Goal: Register for event/course

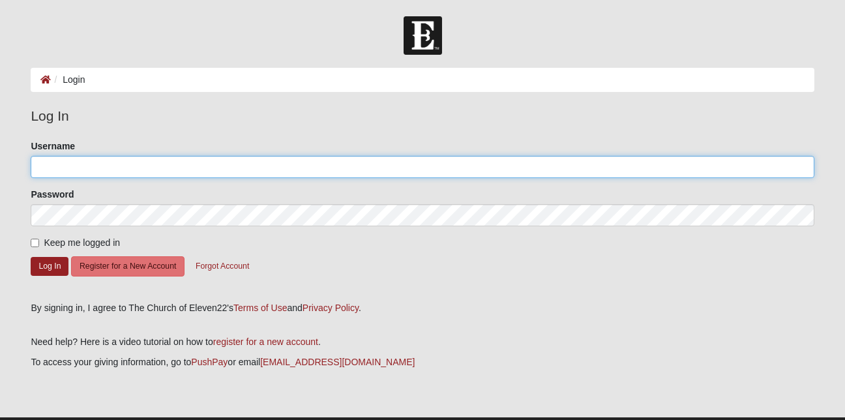
type input "6063566553"
click at [80, 172] on input "6063566553" at bounding box center [422, 167] width 783 height 22
type input "AClayton_55"
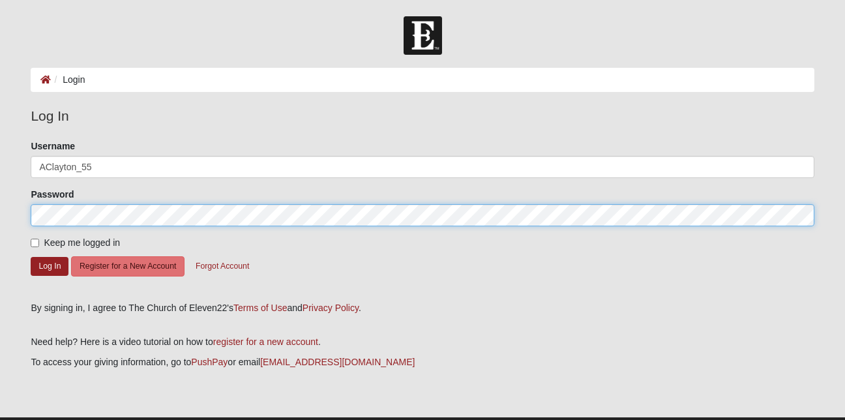
click at [31, 257] on button "Log In" at bounding box center [50, 266] width 38 height 19
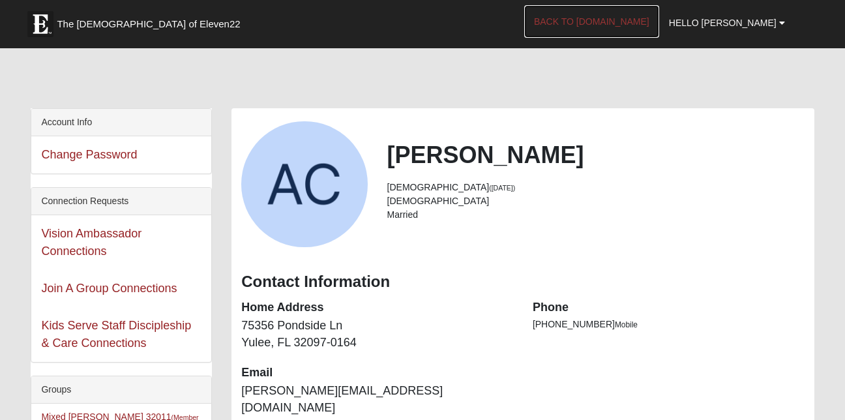
click at [639, 18] on link "Back to [DOMAIN_NAME]" at bounding box center [591, 21] width 135 height 33
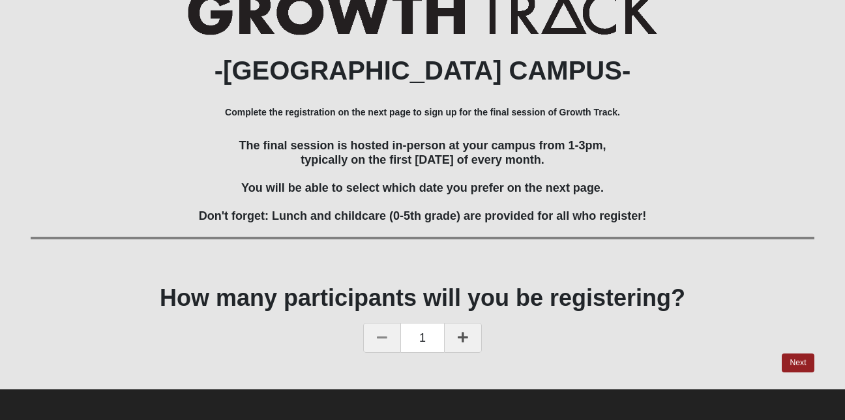
scroll to position [106, 0]
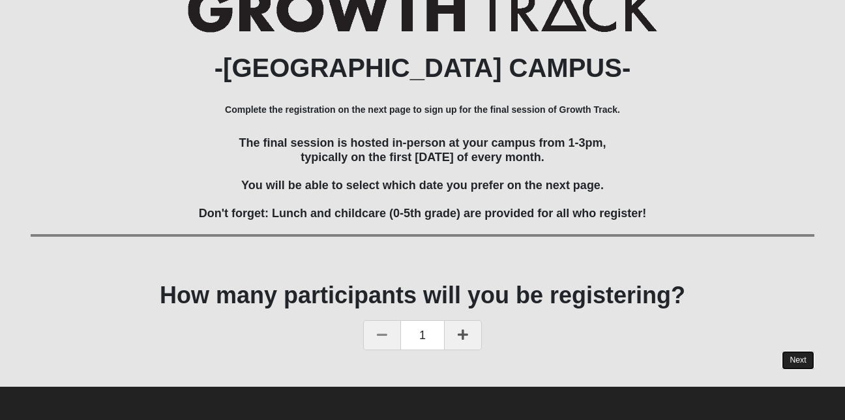
click at [796, 356] on link "Next" at bounding box center [798, 360] width 32 height 19
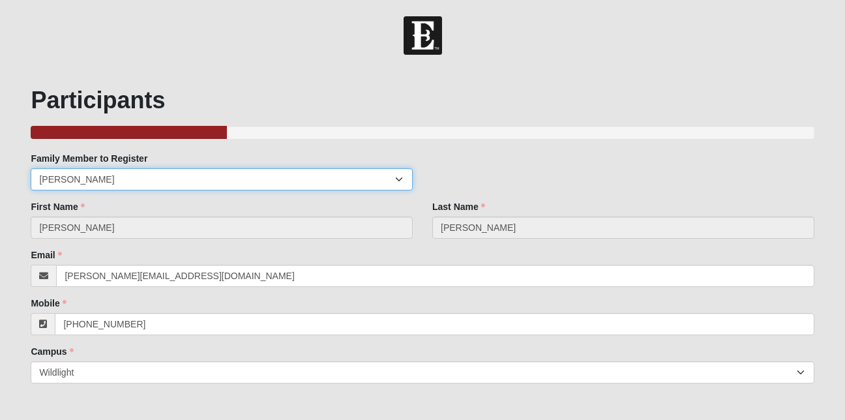
click at [125, 177] on select "[PERSON_NAME]" at bounding box center [222, 179] width 382 height 22
click at [31, 168] on select "[PERSON_NAME]" at bounding box center [222, 179] width 382 height 22
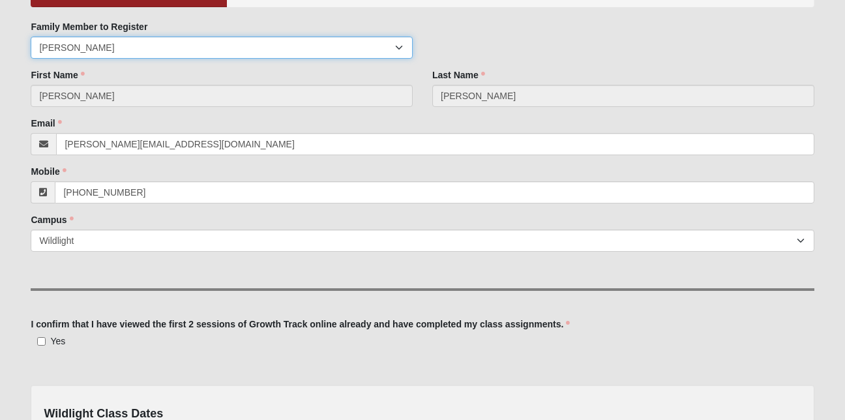
scroll to position [132, 0]
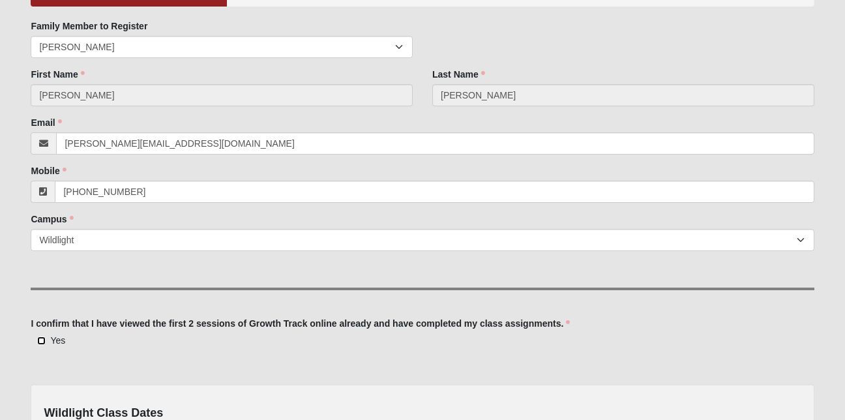
click at [40, 342] on input "Yes" at bounding box center [41, 341] width 8 height 8
checkbox input "true"
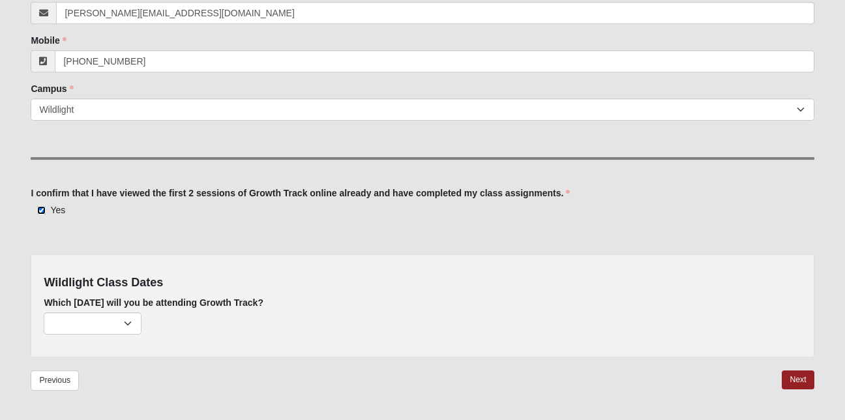
scroll to position [266, 0]
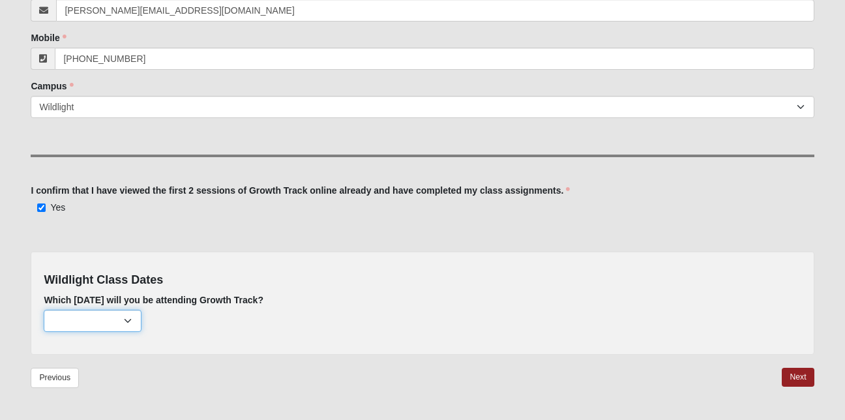
click at [93, 318] on select "February 2nd (none remaining) March 2nd (none remaining) April 6th (none remain…" at bounding box center [93, 321] width 98 height 22
select select "736"
click at [44, 310] on select "February 2nd (none remaining) March 2nd (none remaining) April 6th (none remain…" at bounding box center [93, 321] width 98 height 22
click at [793, 376] on link "Next" at bounding box center [798, 377] width 32 height 19
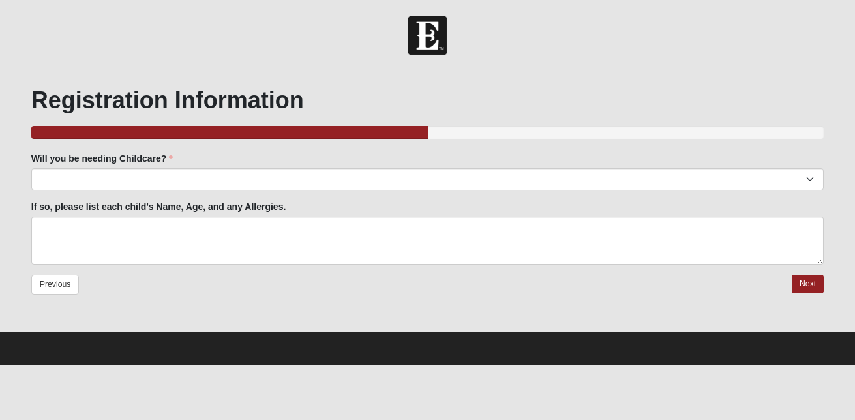
click at [149, 168] on div "Will you be needing Childcare? Yes No Will you be needing Childcare? is require…" at bounding box center [427, 171] width 793 height 38
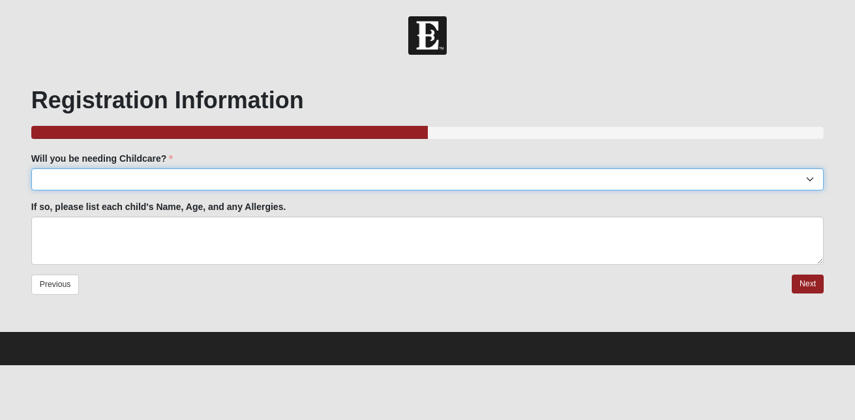
click at [150, 184] on select "Yes No" at bounding box center [427, 179] width 793 height 22
select select "No"
click at [31, 168] on select "Yes No" at bounding box center [427, 179] width 793 height 22
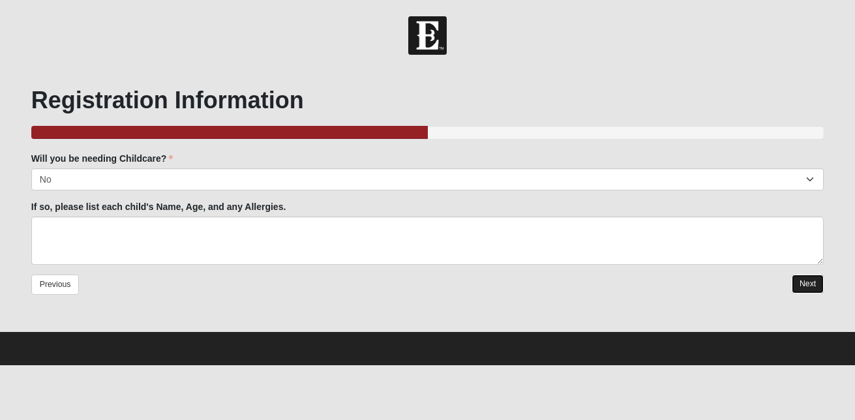
click at [804, 288] on link "Next" at bounding box center [808, 284] width 32 height 19
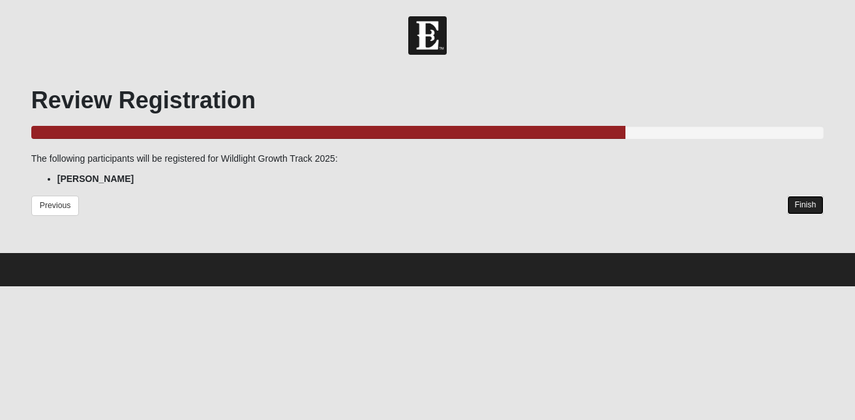
click at [806, 204] on link "Finish" at bounding box center [805, 205] width 37 height 19
